Goal: Task Accomplishment & Management: Use online tool/utility

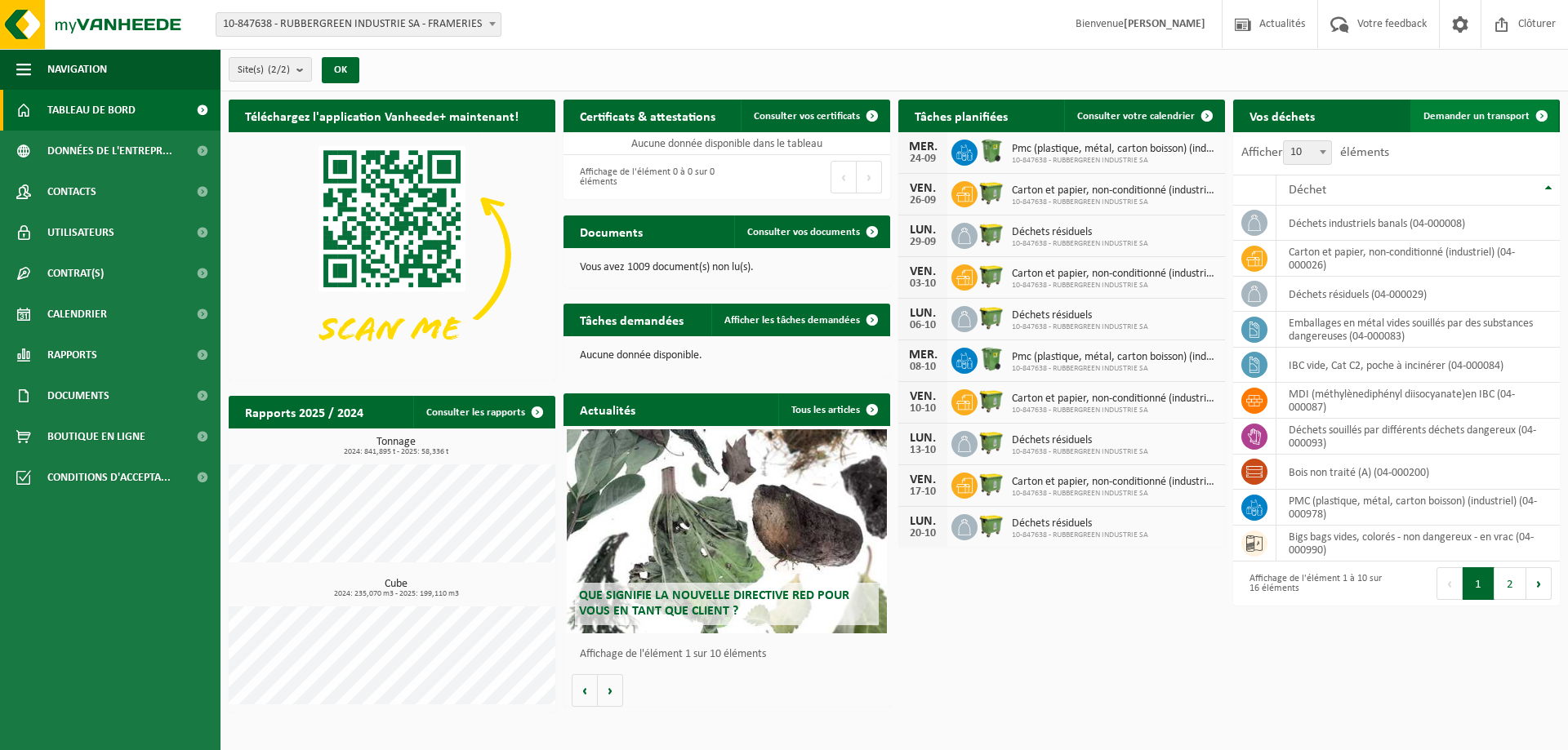
click at [1481, 116] on span "Demander un transport" at bounding box center [1476, 116] width 106 height 11
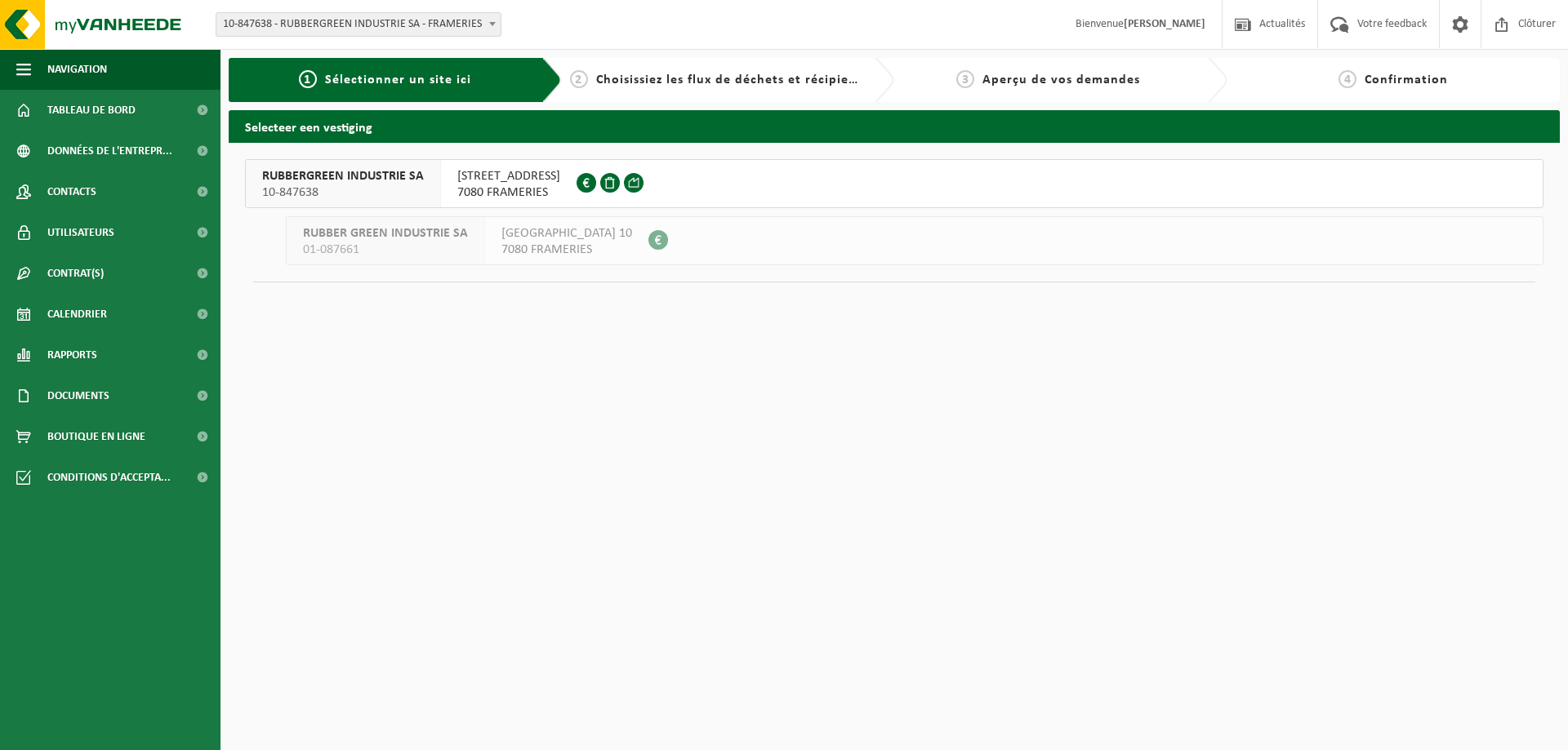
click at [397, 177] on span "RUBBERGREEN INDUSTRIE SA" at bounding box center [343, 177] width 162 height 17
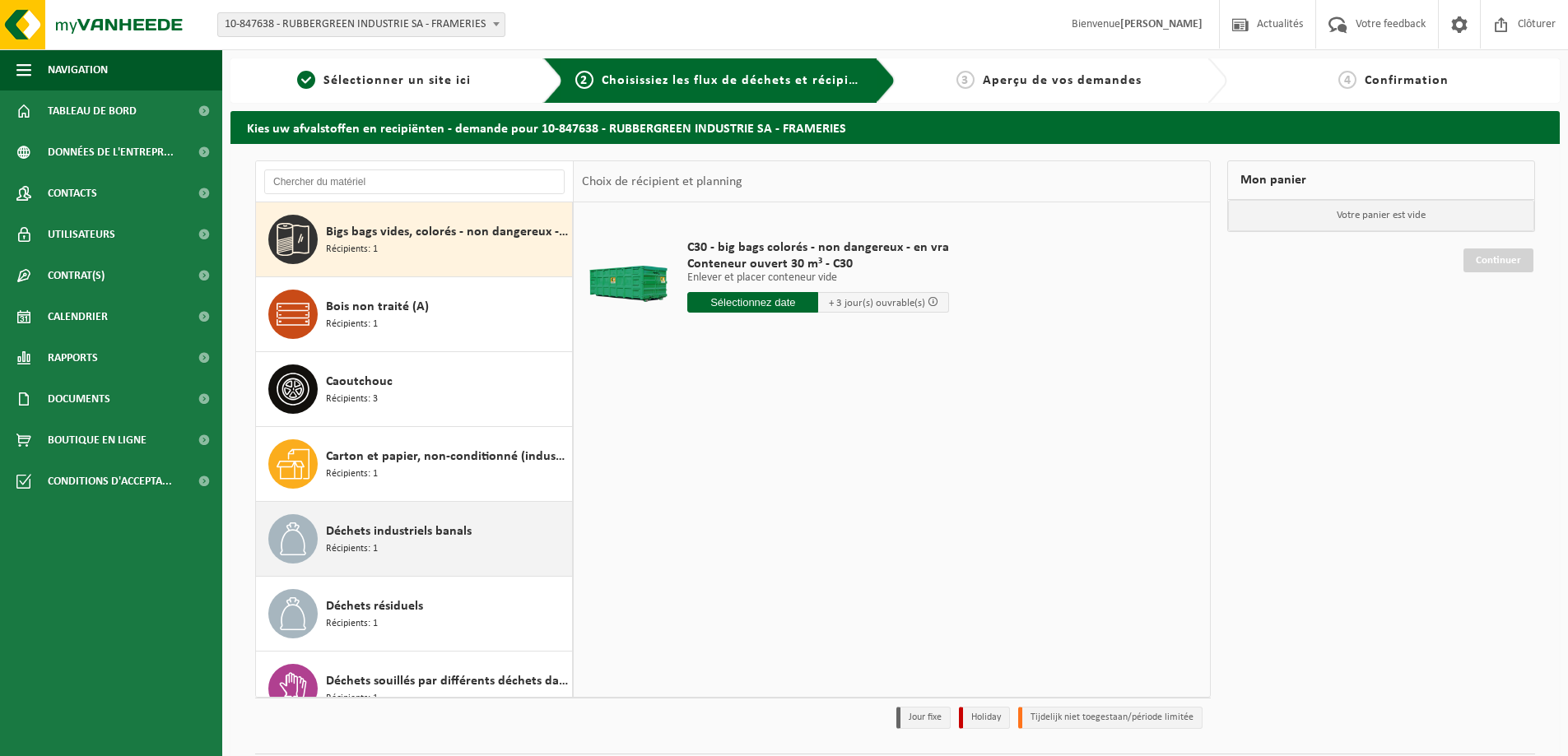
click at [300, 531] on icon at bounding box center [293, 539] width 33 height 33
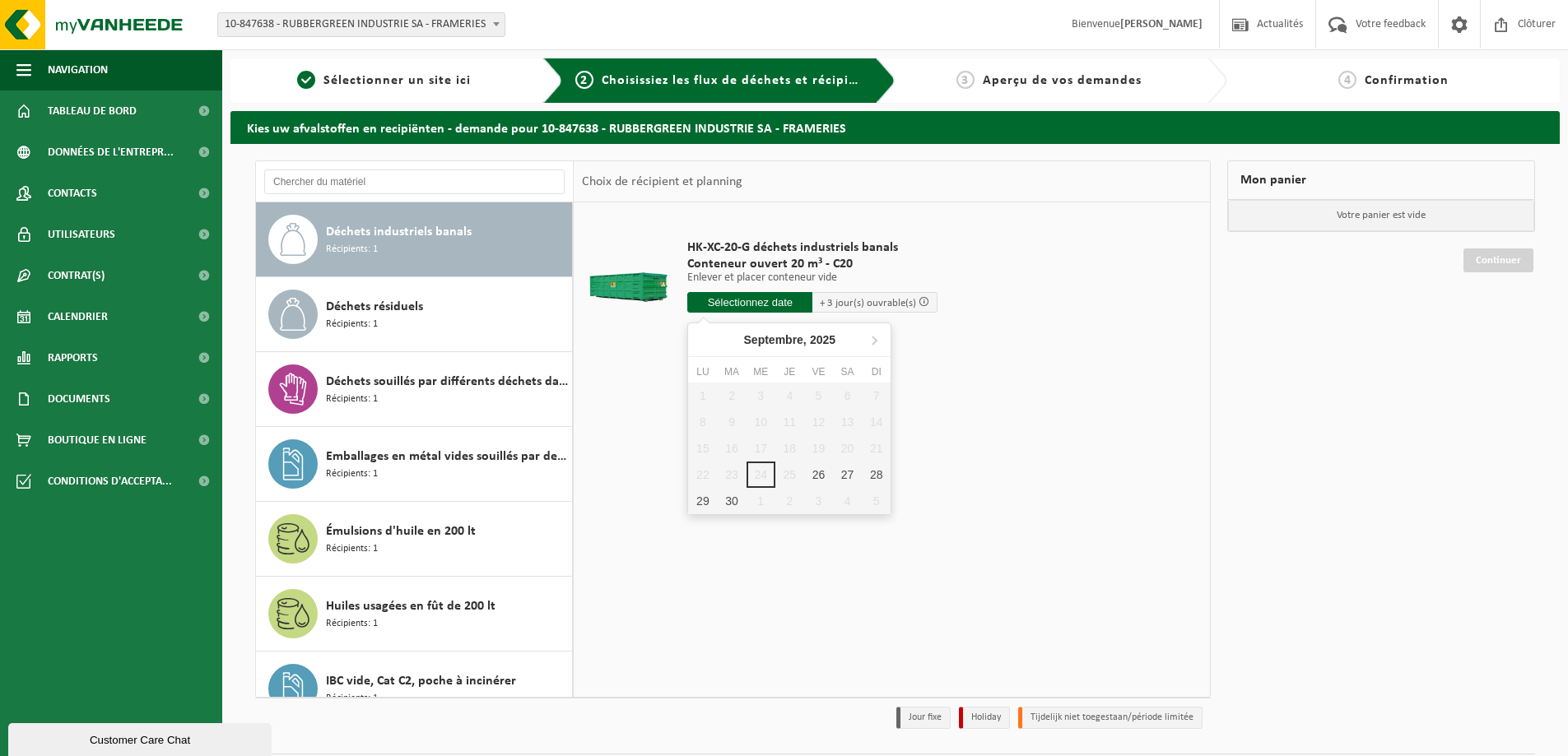
click at [776, 294] on input "text" at bounding box center [749, 302] width 125 height 21
click at [819, 475] on div "26" at bounding box center [819, 475] width 29 height 27
type input "à partir de 2025-09-26"
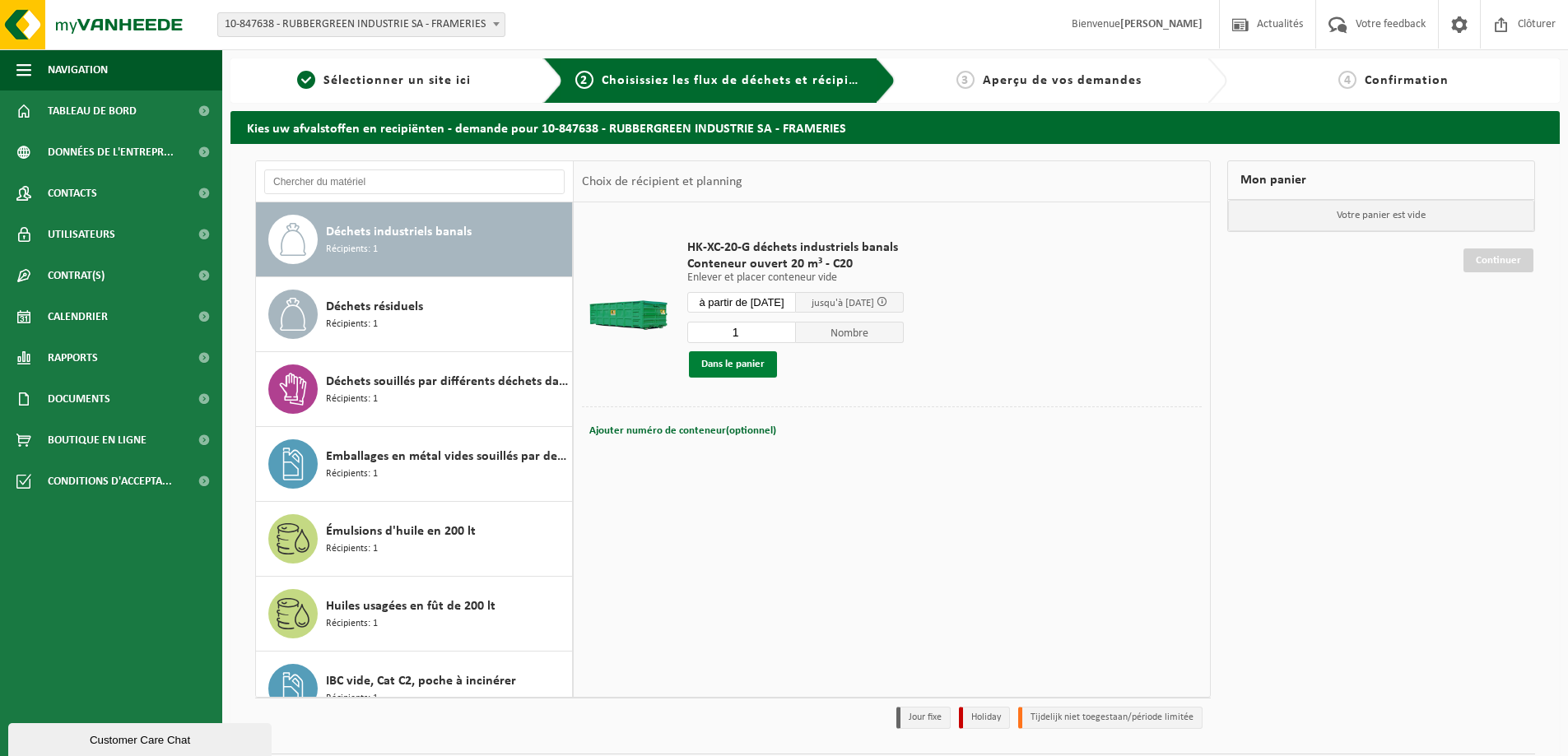
click at [752, 360] on button "Dans le panier" at bounding box center [733, 365] width 88 height 27
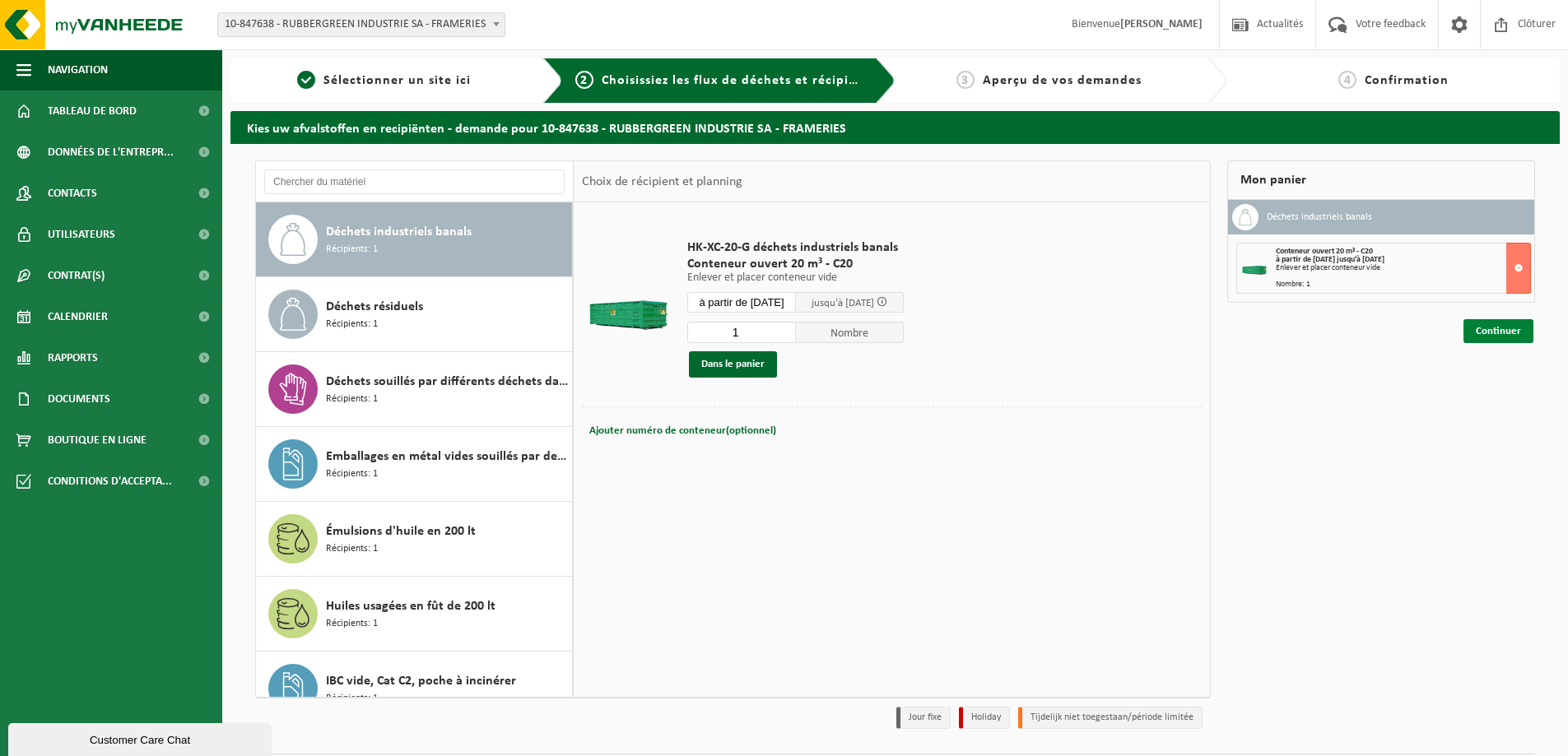
click at [1502, 330] on link "Continuer" at bounding box center [1498, 331] width 70 height 24
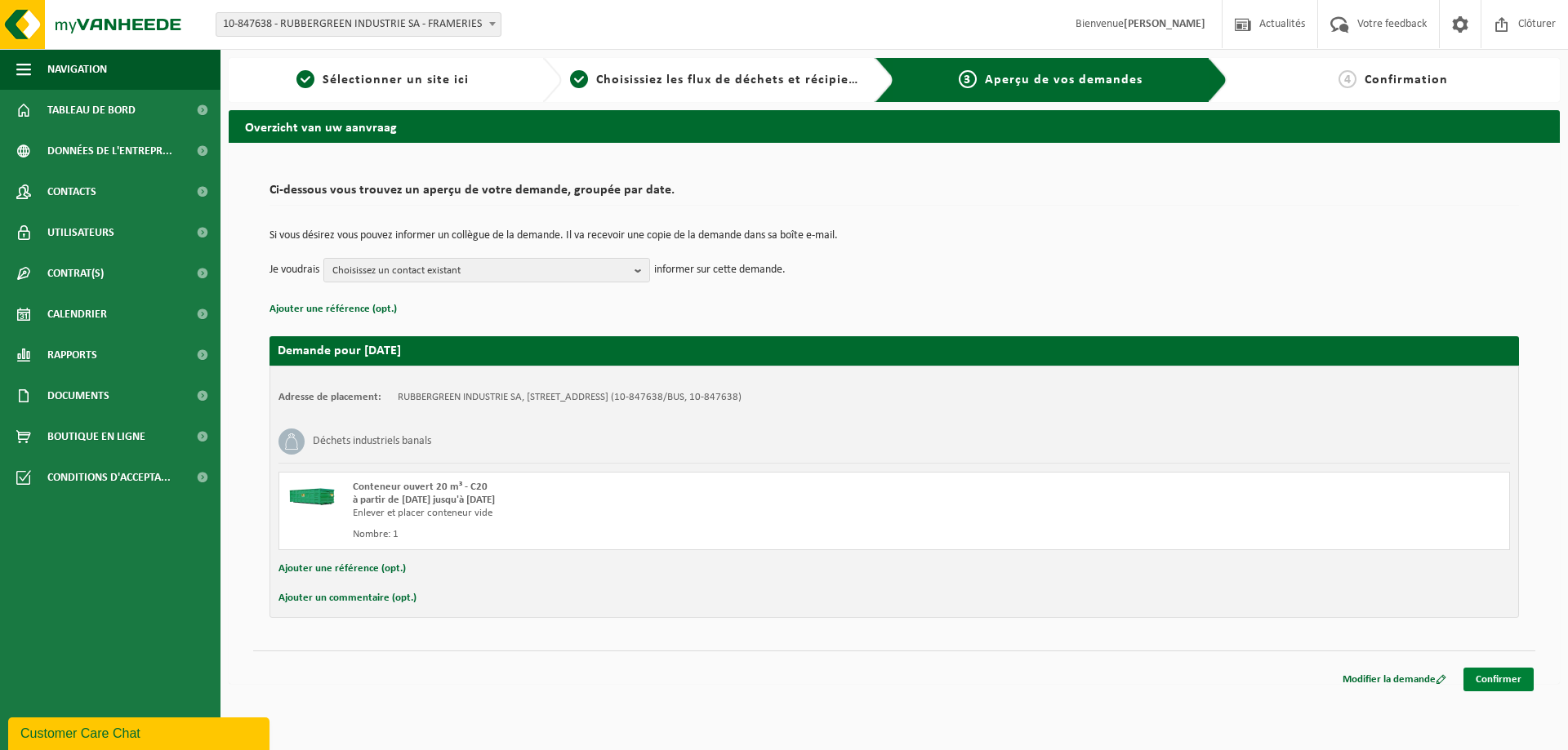
click at [1519, 679] on link "Confirmer" at bounding box center [1498, 679] width 70 height 24
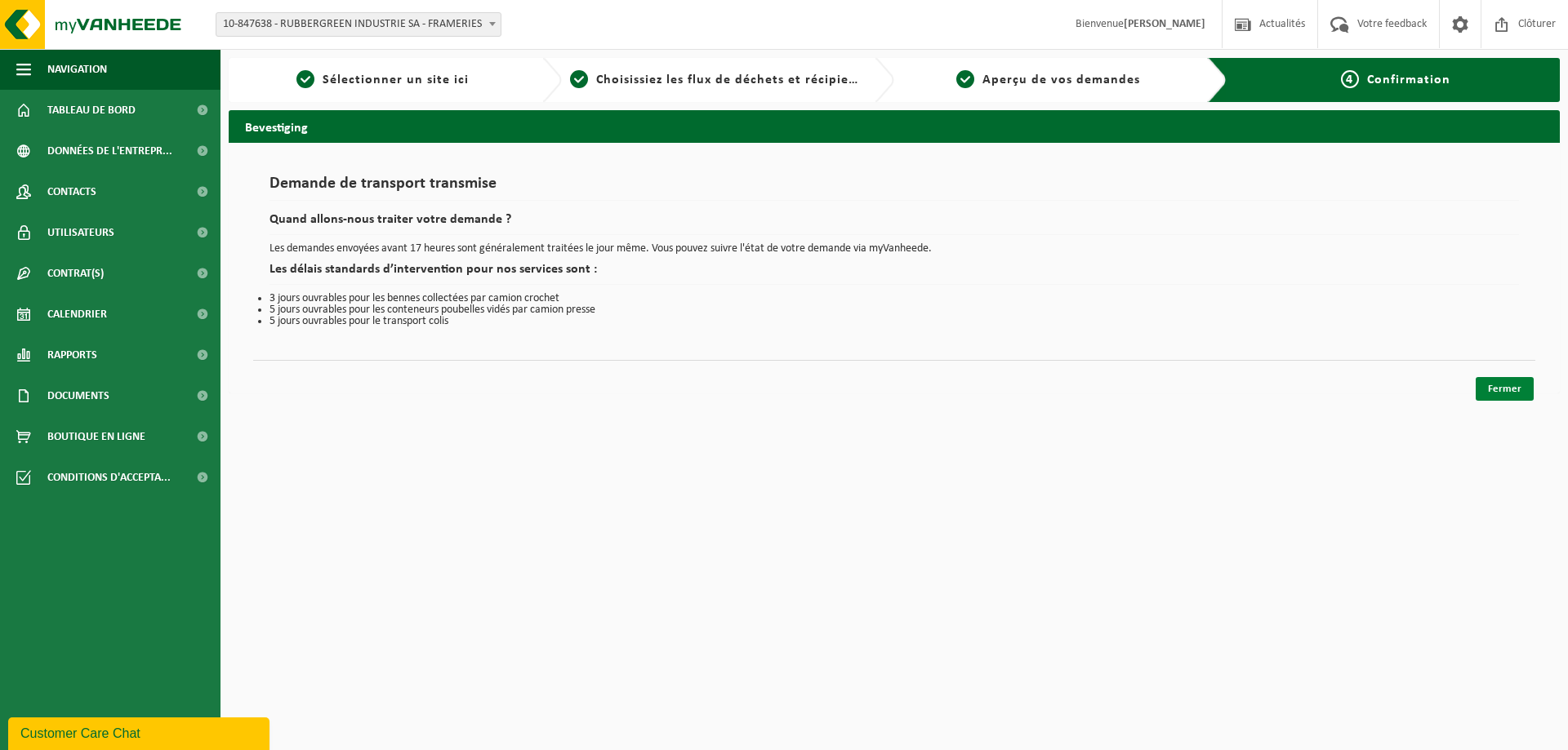
click at [1501, 389] on link "Fermer" at bounding box center [1504, 389] width 58 height 24
